Goal: Check status

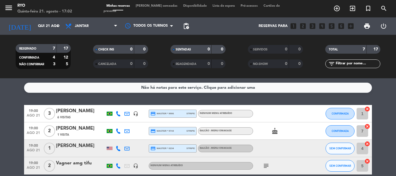
click at [78, 129] on div "[PERSON_NAME]" at bounding box center [80, 129] width 49 height 8
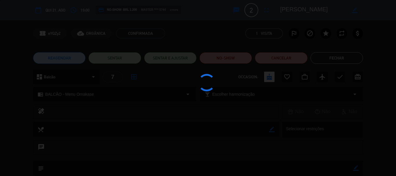
click at [331, 59] on button "Fechar" at bounding box center [337, 58] width 53 height 12
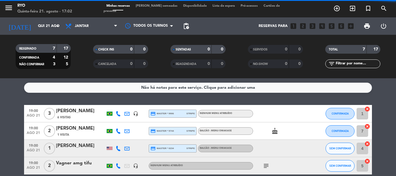
click at [86, 149] on div "[PERSON_NAME]" at bounding box center [80, 146] width 49 height 8
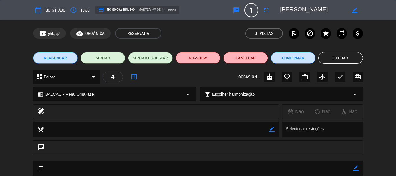
click at [297, 7] on textarea at bounding box center [313, 10] width 66 height 10
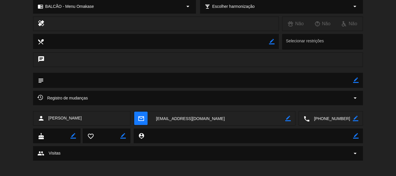
scroll to position [90, 0]
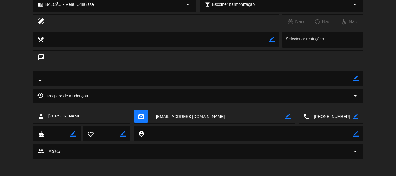
click at [330, 118] on textarea at bounding box center [331, 116] width 43 height 15
click at [333, 103] on span "Clique para copiar" at bounding box center [324, 102] width 34 height 6
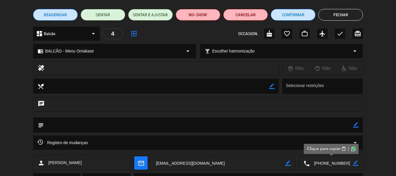
scroll to position [0, 0]
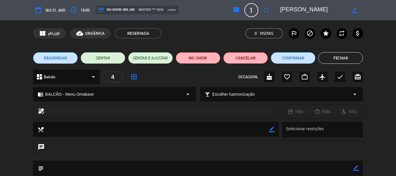
click at [331, 57] on button "Fechar" at bounding box center [341, 58] width 45 height 12
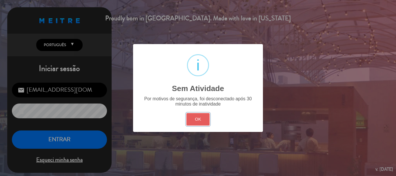
click at [187, 123] on button "OK" at bounding box center [199, 119] width 24 height 12
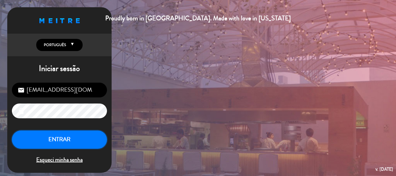
click at [48, 148] on button "ENTRAR" at bounding box center [59, 140] width 95 height 18
